Goal: Transaction & Acquisition: Purchase product/service

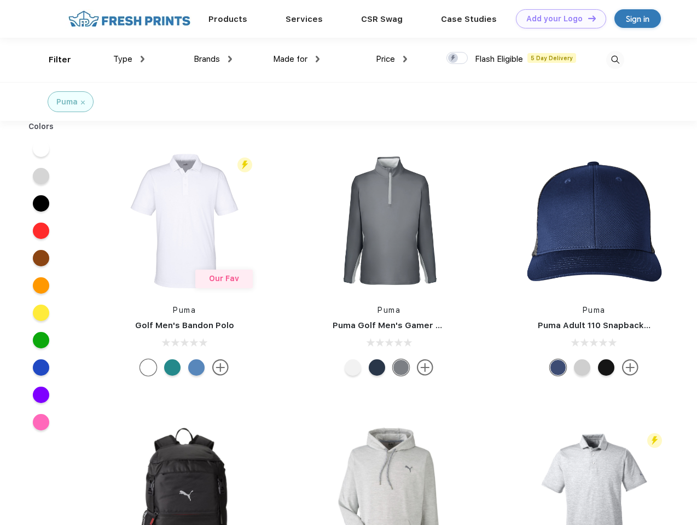
scroll to position [1, 0]
click at [557, 19] on link "Add your Logo Design Tool" at bounding box center [561, 18] width 90 height 19
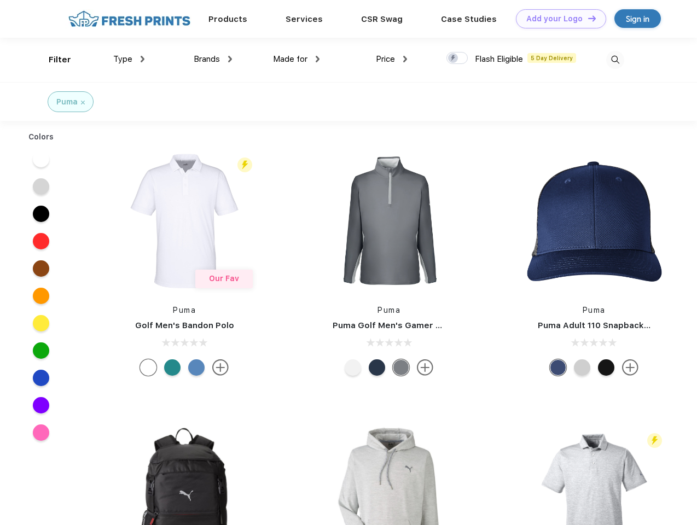
click at [0, 0] on div "Design Tool" at bounding box center [0, 0] width 0 height 0
click at [587, 18] on link "Add your Logo Design Tool" at bounding box center [561, 18] width 90 height 19
click at [53, 60] on div "Filter" at bounding box center [60, 60] width 22 height 13
click at [129, 59] on span "Type" at bounding box center [122, 59] width 19 height 10
click at [213, 59] on span "Brands" at bounding box center [207, 59] width 26 height 10
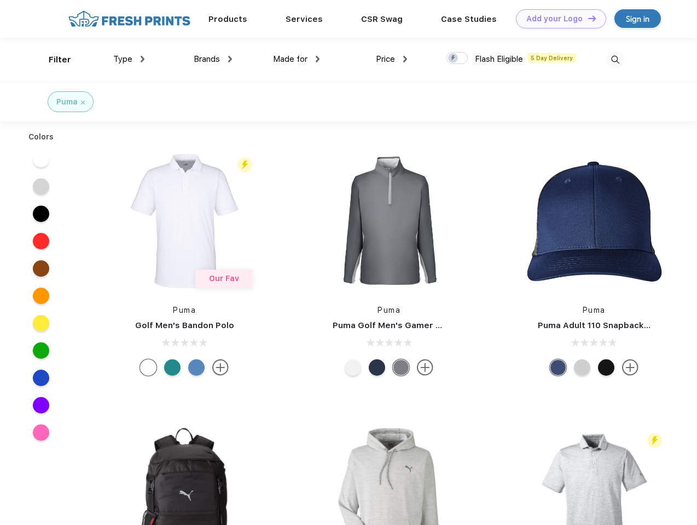
click at [297, 59] on span "Made for" at bounding box center [290, 59] width 34 height 10
click at [392, 59] on span "Price" at bounding box center [385, 59] width 19 height 10
click at [458, 59] on div at bounding box center [457, 58] width 21 height 12
click at [454, 59] on input "checkbox" at bounding box center [450, 54] width 7 height 7
click at [615, 60] on img at bounding box center [615, 60] width 18 height 18
